Goal: Task Accomplishment & Management: Use online tool/utility

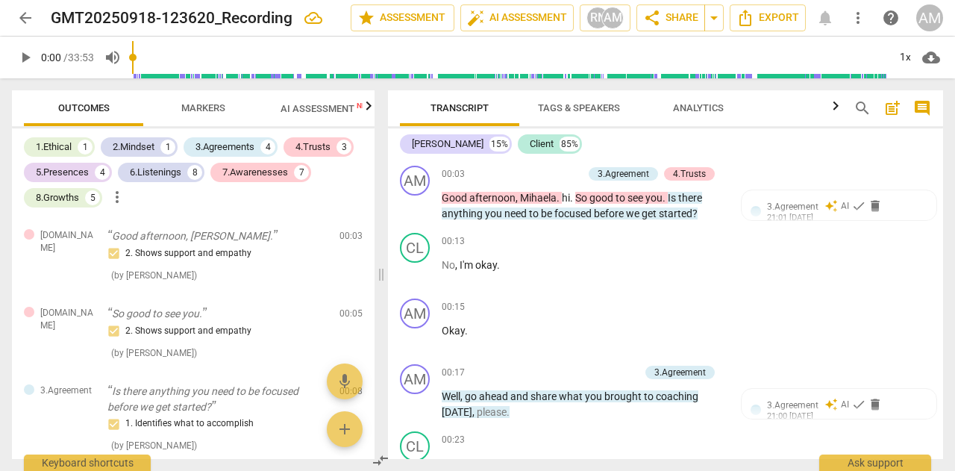
scroll to position [7158, 0]
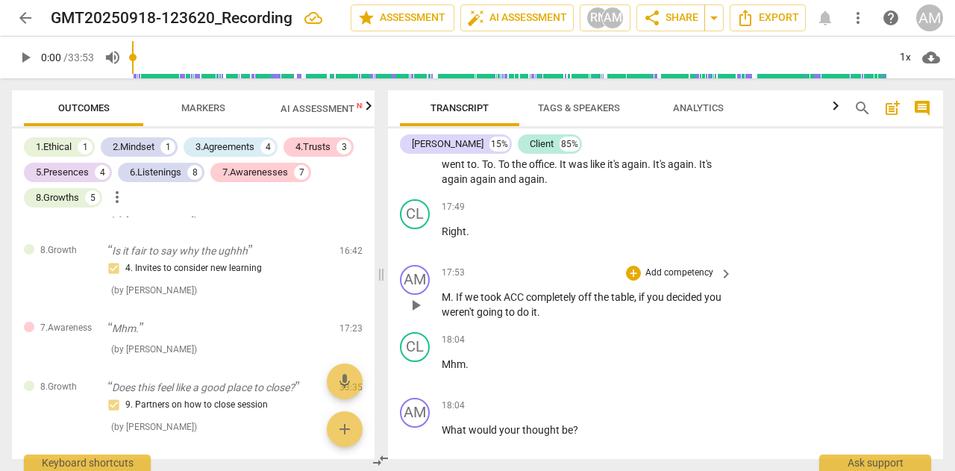
click at [694, 280] on p "Add competency" at bounding box center [679, 272] width 71 height 13
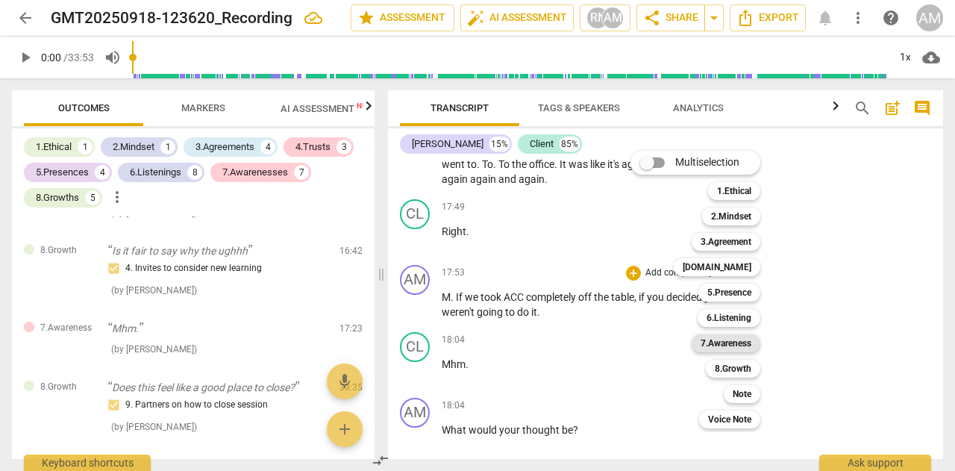
click at [728, 343] on b "7.Awareness" at bounding box center [726, 343] width 51 height 18
